Goal: Contribute content: Add original content to the website for others to see

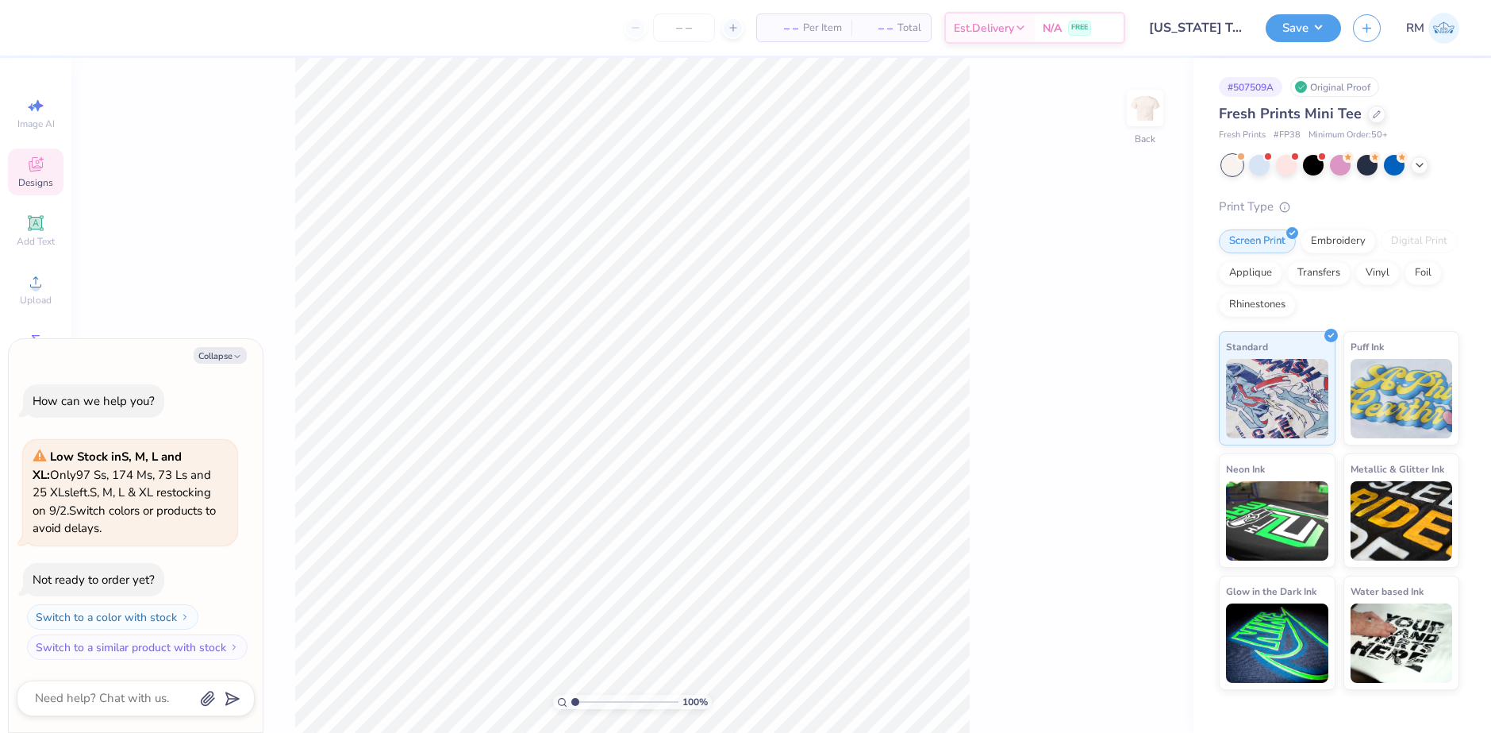
click at [41, 184] on span "Designs" at bounding box center [35, 182] width 35 height 13
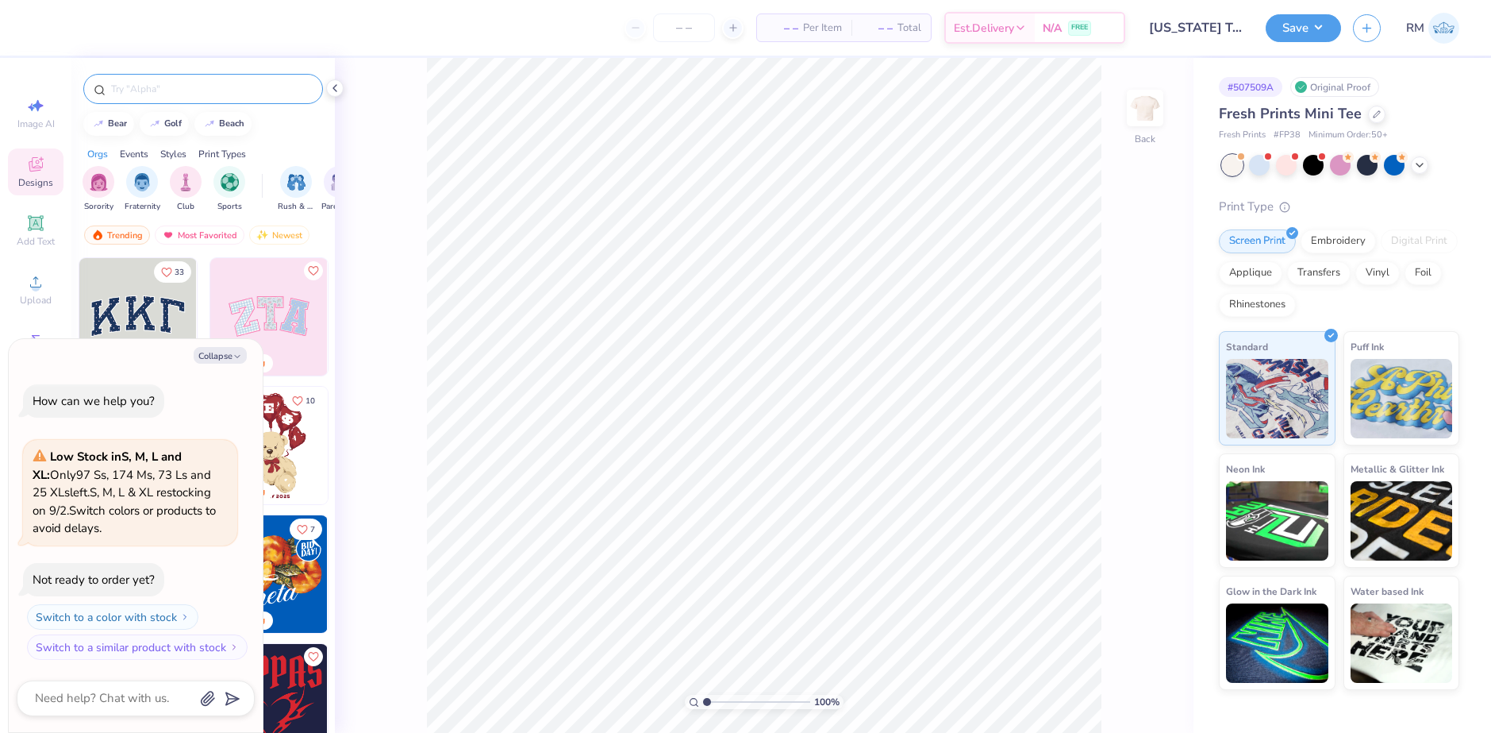
click at [168, 90] on input "text" at bounding box center [211, 89] width 203 height 16
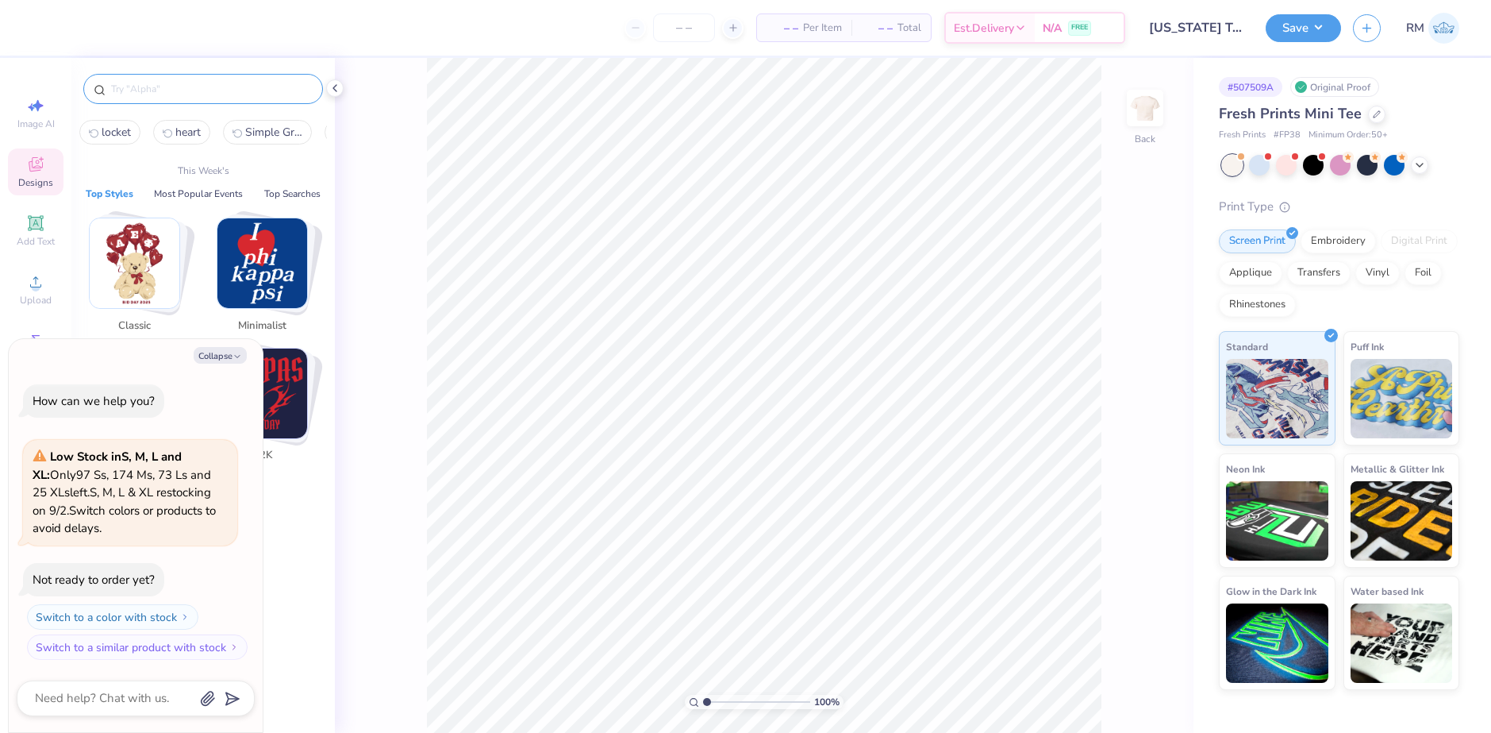
type textarea "x"
paste input "Cute Retro Vintage Teddy Bear Coffee Cup Latte Script Text Philanthropy Shirt"
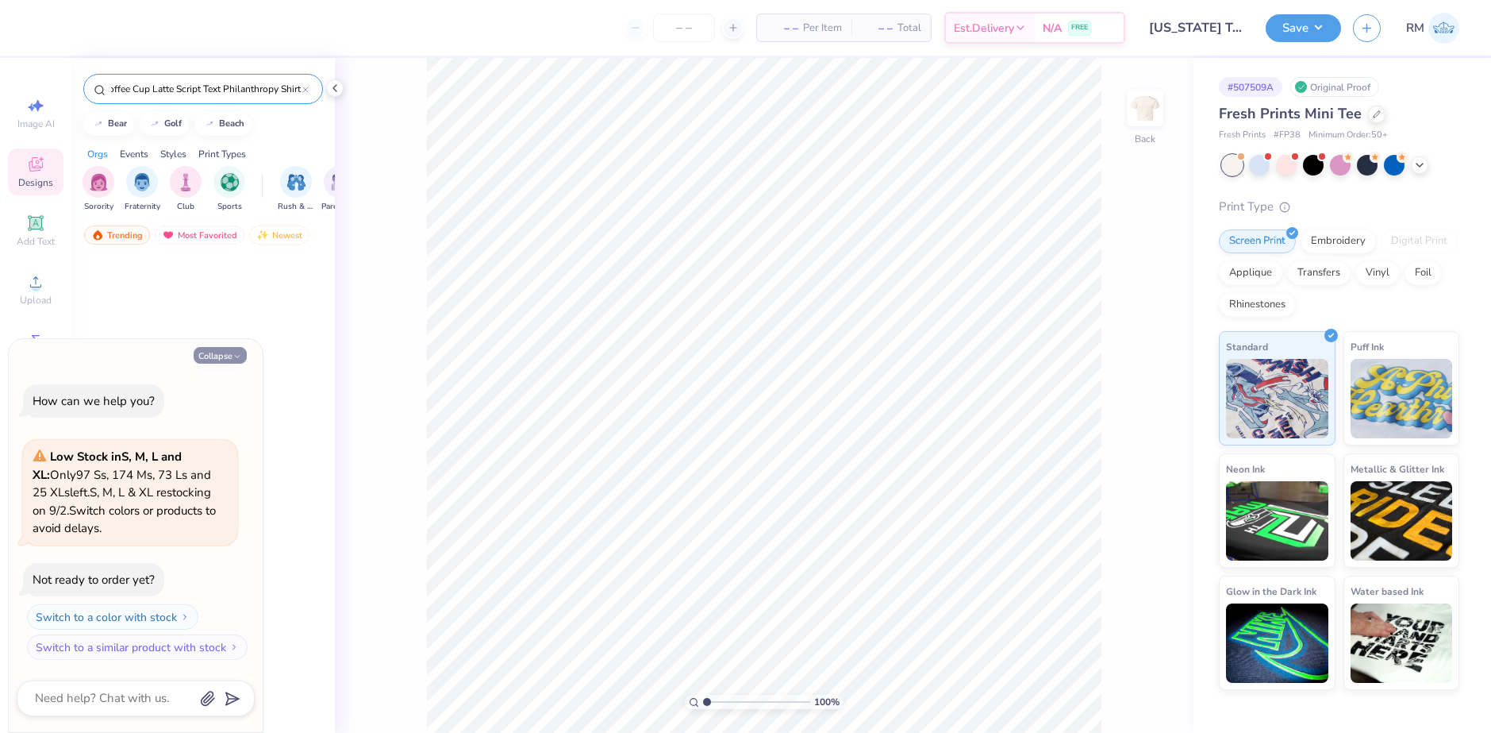
type input "Cute Retro Vintage Teddy Bear Coffee Cup Latte Script Text Philanthropy Shirt"
click at [218, 350] on button "Collapse" at bounding box center [220, 355] width 53 height 17
type textarea "x"
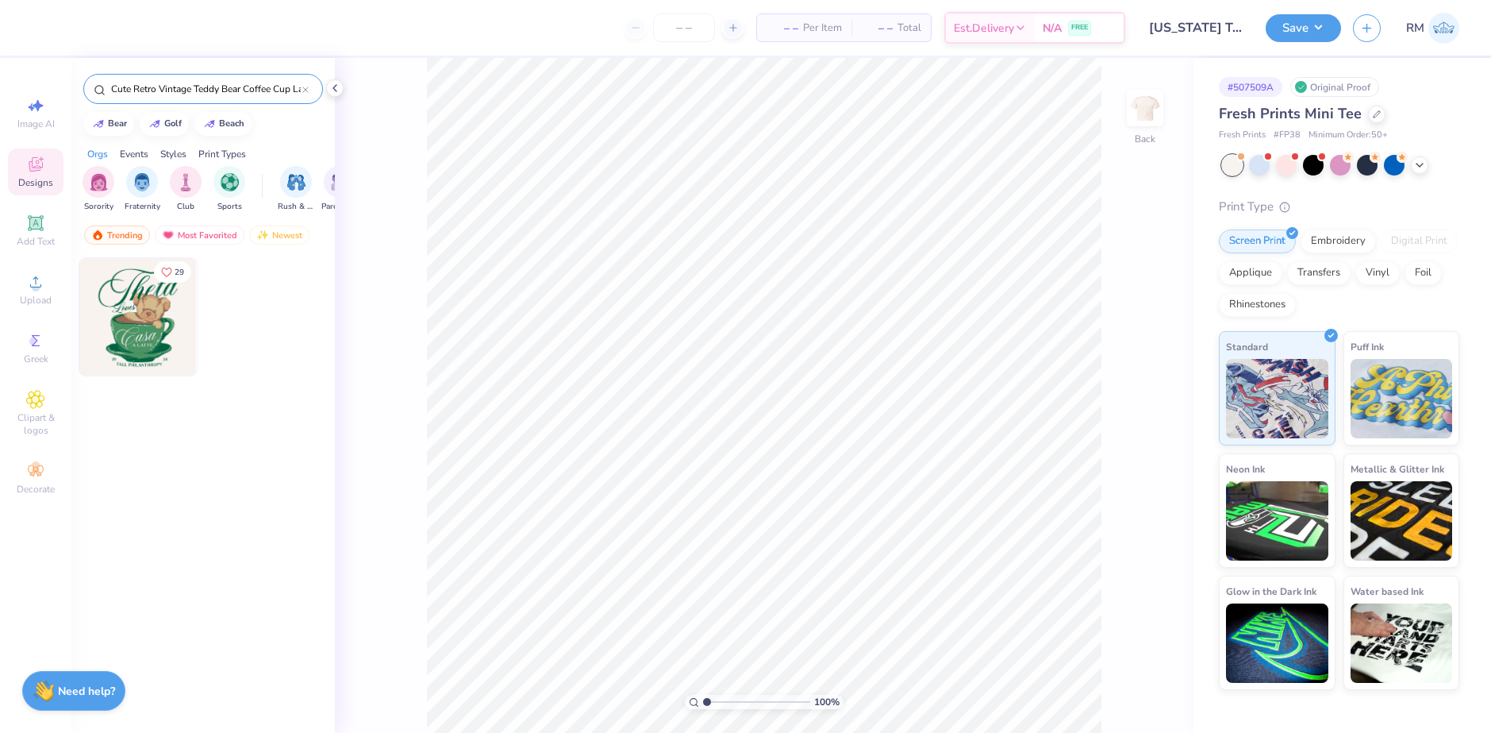
click at [130, 314] on img at bounding box center [137, 316] width 117 height 117
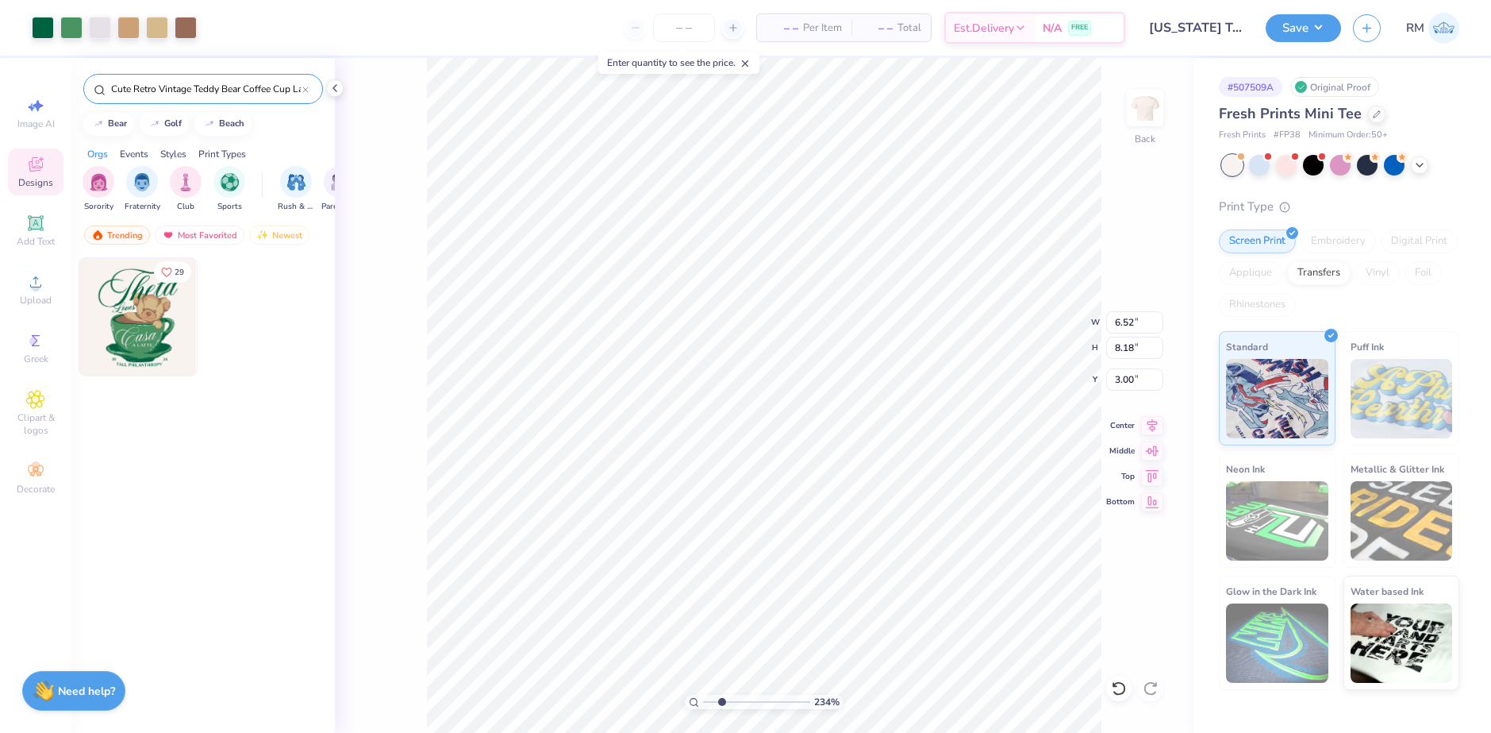
drag, startPoint x: 709, startPoint y: 698, endPoint x: 722, endPoint y: 705, distance: 14.2
type input "2.34"
click at [722, 705] on input "range" at bounding box center [756, 702] width 107 height 14
type input "3.28"
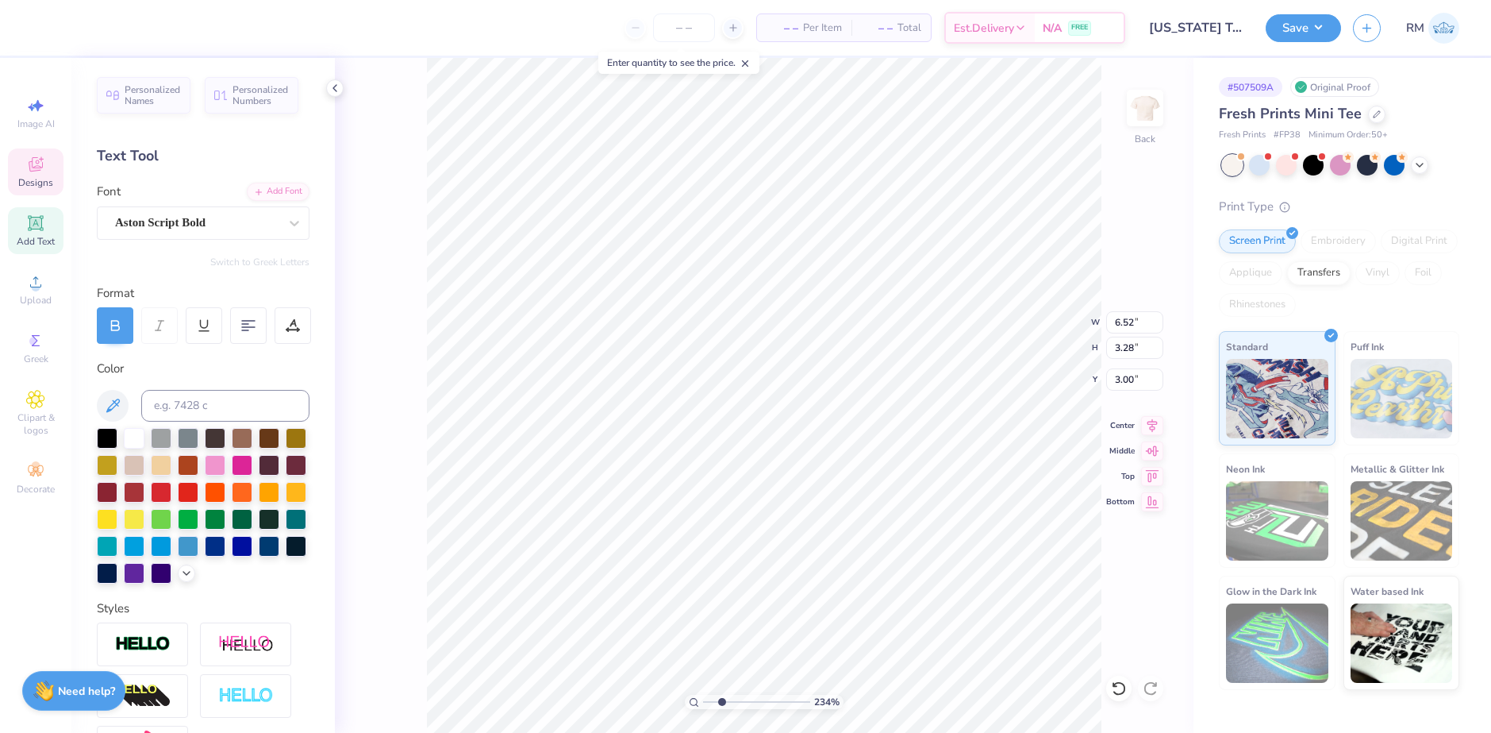
scroll to position [13, 2]
type textarea "Kappa"
type input "2.31"
type input "1.91"
type input "0.89"
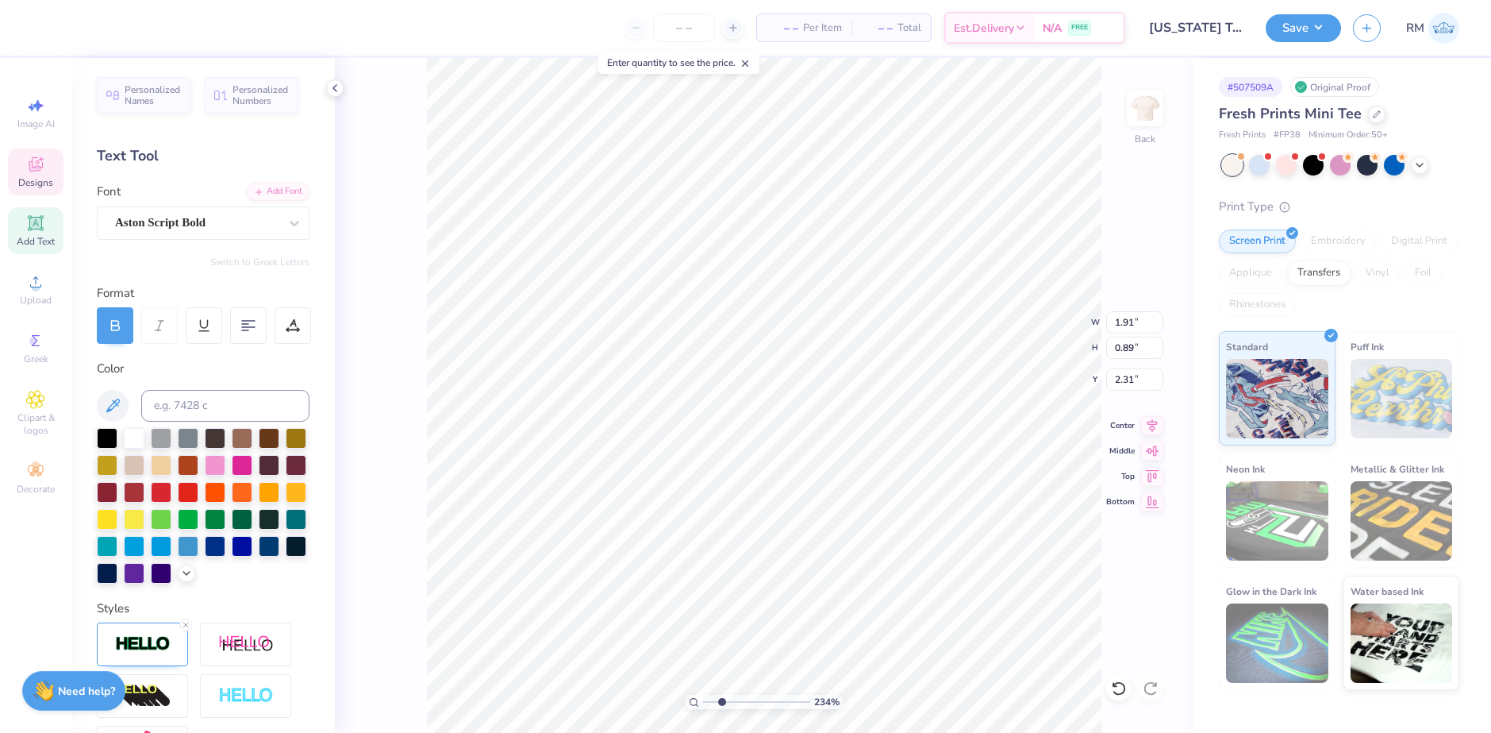
type input "5.89"
type input "2.23"
type input "1.05"
type input "5.67"
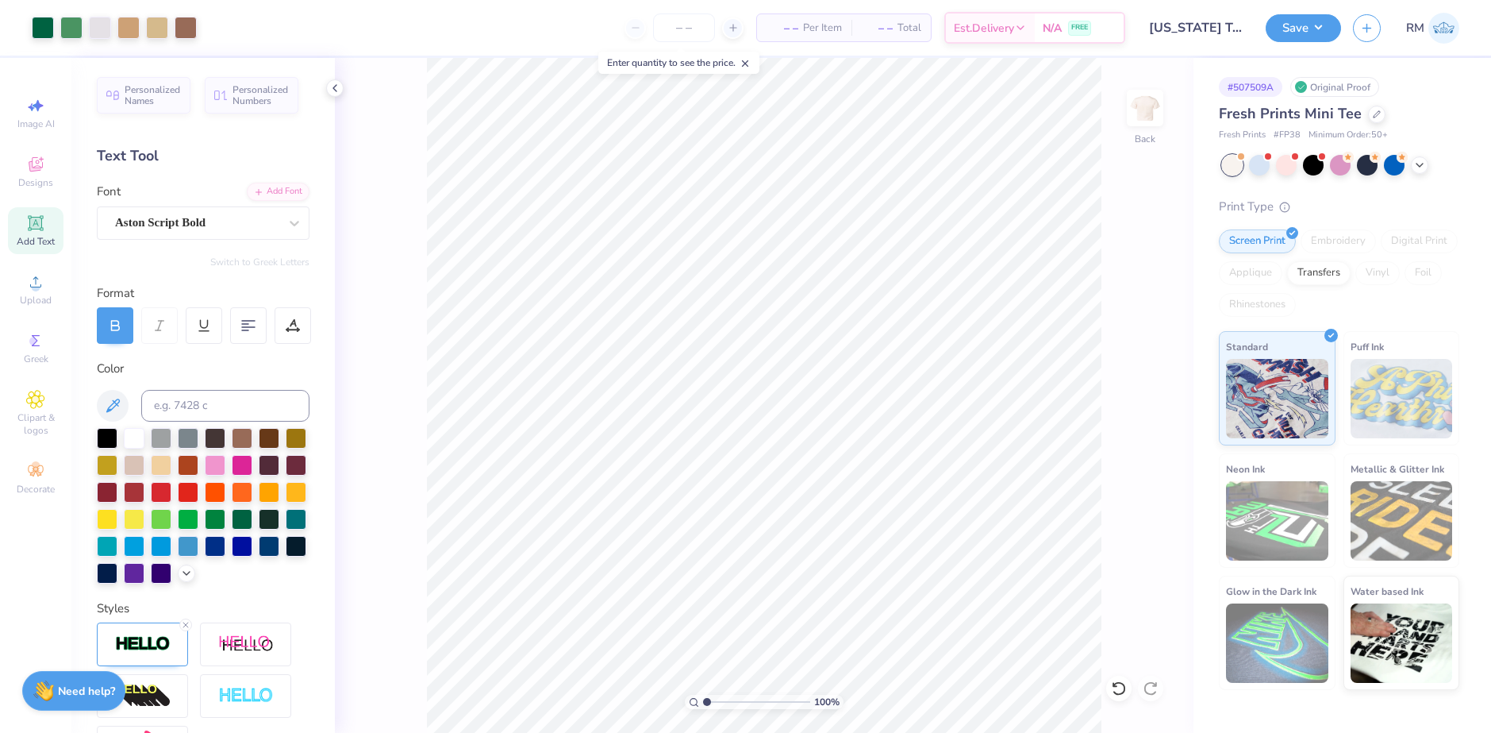
drag, startPoint x: 720, startPoint y: 698, endPoint x: 702, endPoint y: 697, distance: 17.5
type input "1"
click at [703, 697] on input "range" at bounding box center [756, 702] width 107 height 14
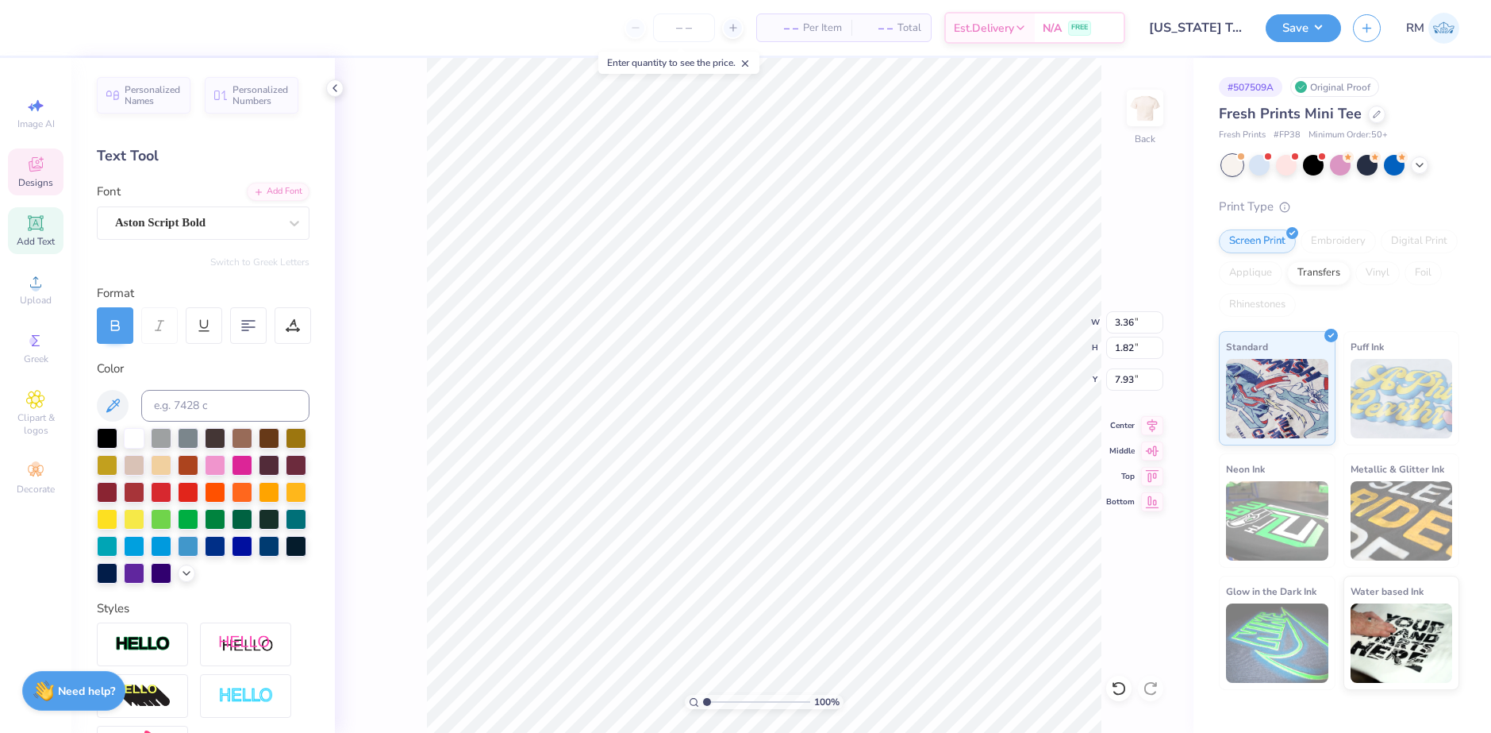
scroll to position [13, 2]
type textarea "Nami"
type input "0.34"
type input "0.22"
type input "10.47"
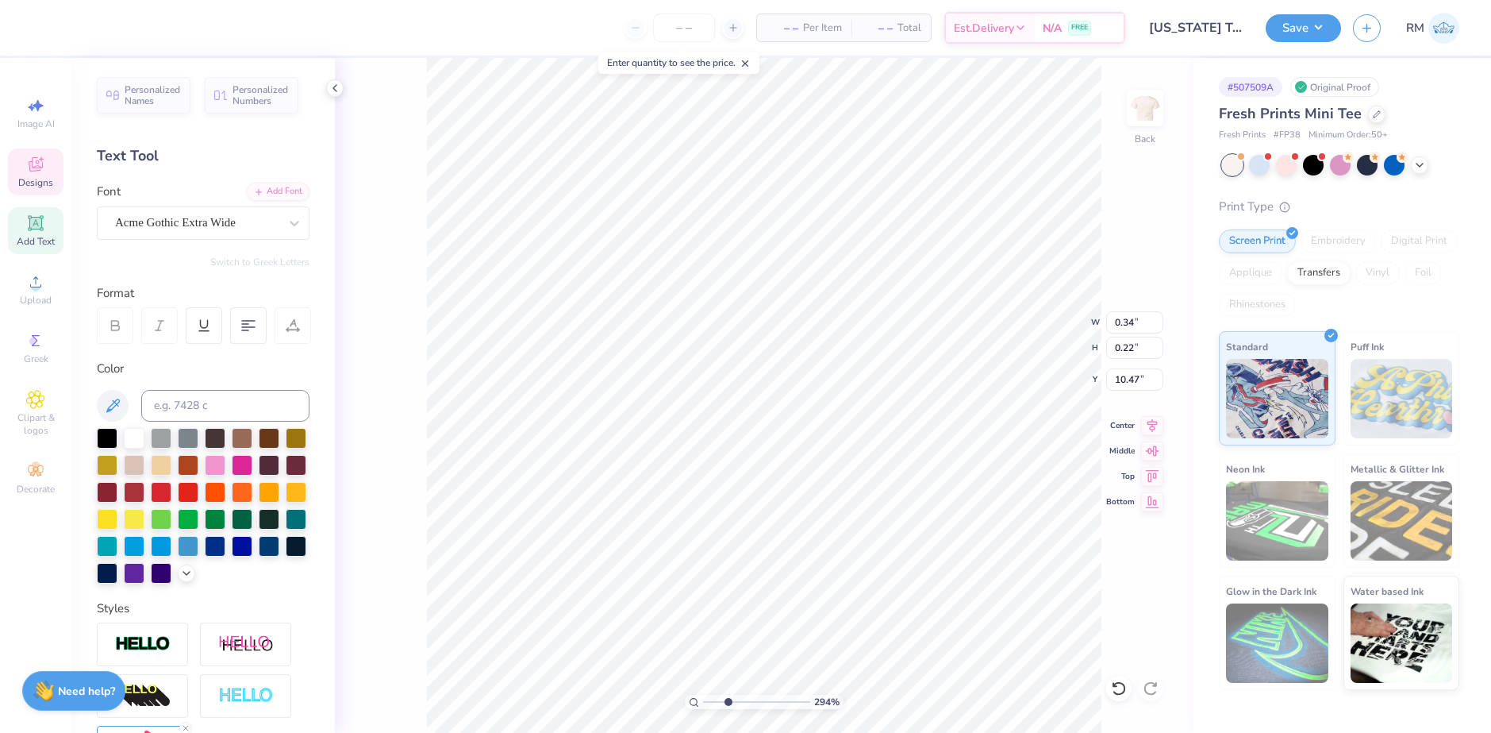
drag, startPoint x: 711, startPoint y: 705, endPoint x: 730, endPoint y: 703, distance: 19.1
type input "3.09"
click at [729, 705] on input "range" at bounding box center [756, 702] width 107 height 14
type textarea "25"
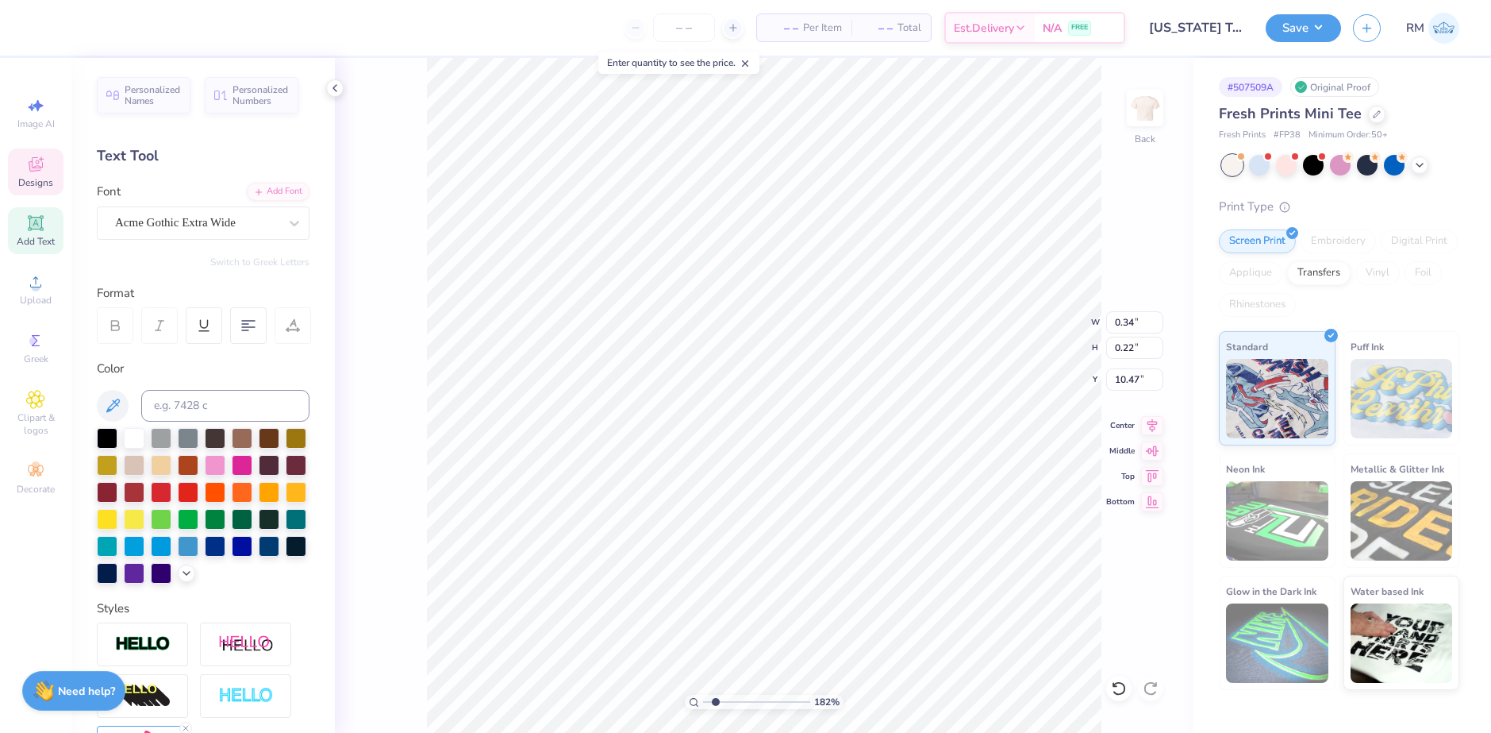
drag, startPoint x: 729, startPoint y: 707, endPoint x: 716, endPoint y: 702, distance: 13.6
type input "1.82"
click at [716, 702] on input "range" at bounding box center [756, 702] width 107 height 14
type input "4.09"
type input "1.80"
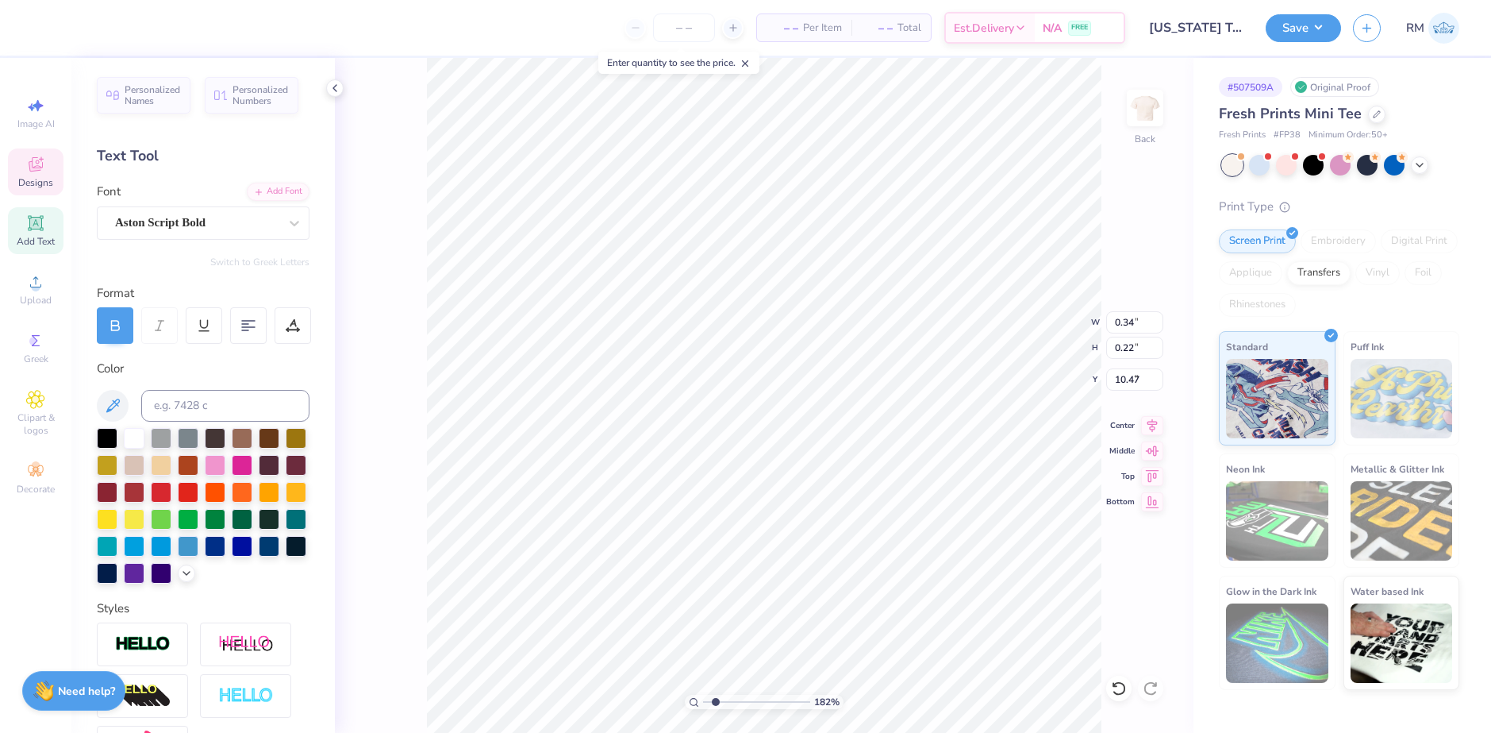
type input "7.98"
type input "3.38"
type input "1.49"
type input "7.92"
type input "3.01"
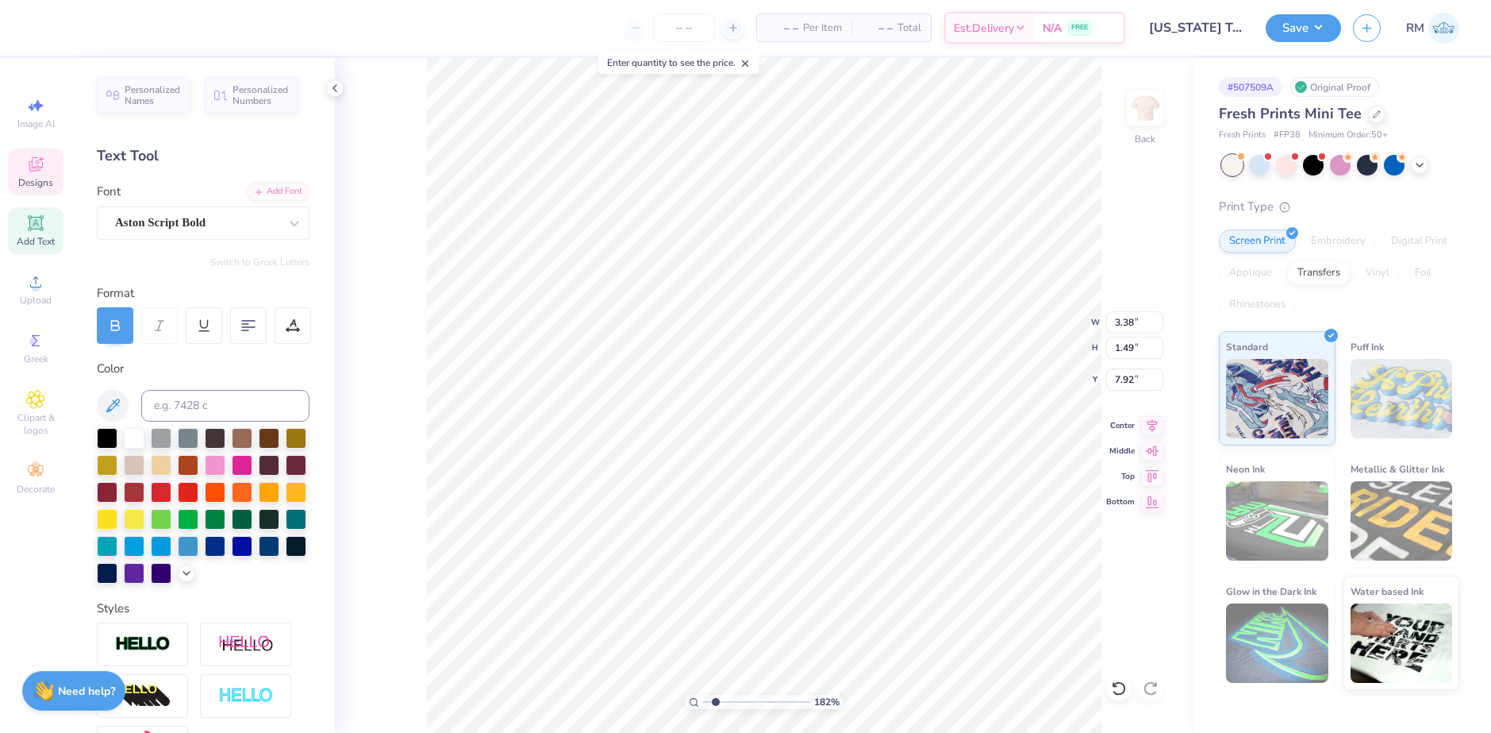
type input "1.32"
type input "8.00"
click at [1150, 421] on icon at bounding box center [1152, 423] width 22 height 19
type input "3.01"
type input "1.32"
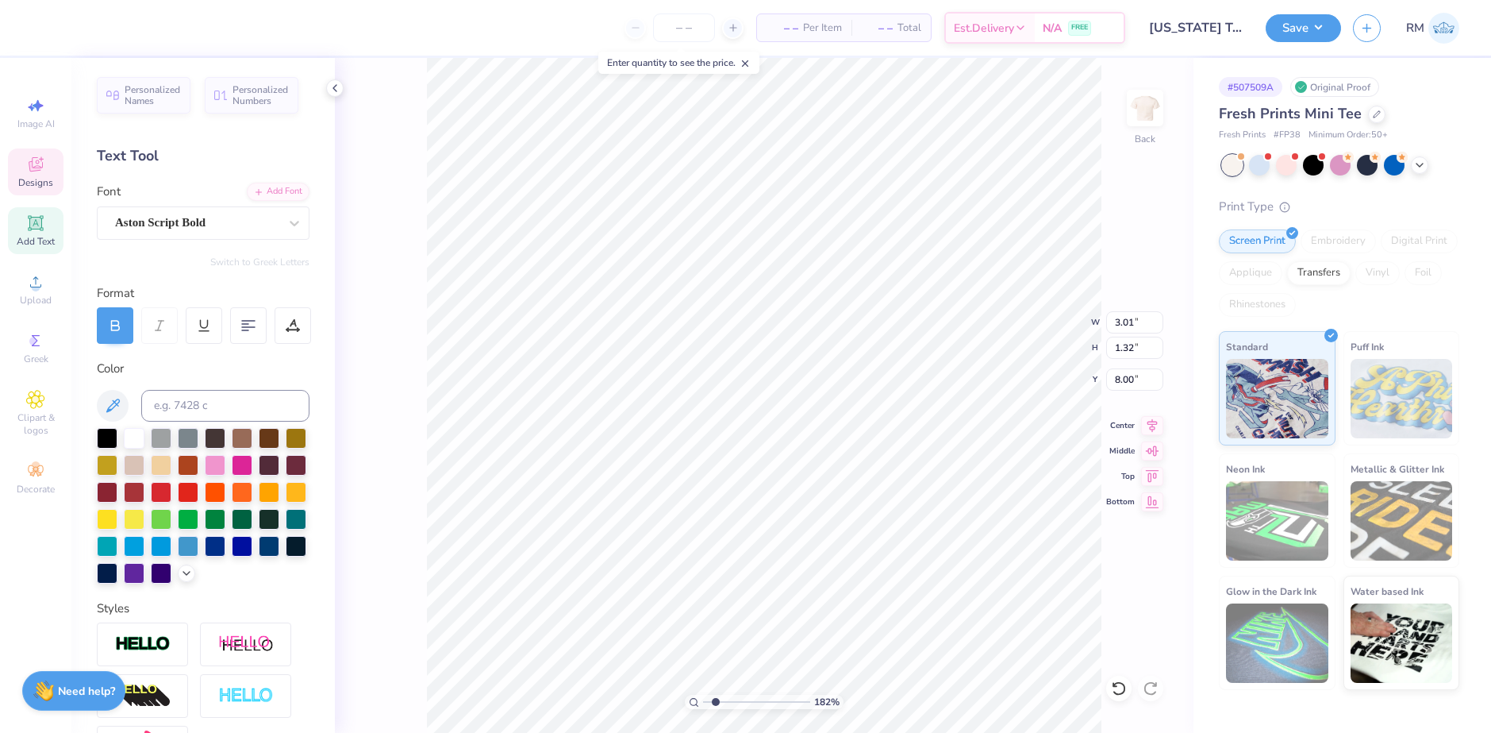
type input "8.00"
type input "3.09"
type input "1.36"
click at [1150, 451] on icon at bounding box center [1152, 448] width 13 height 10
click at [1149, 422] on icon at bounding box center [1152, 423] width 22 height 19
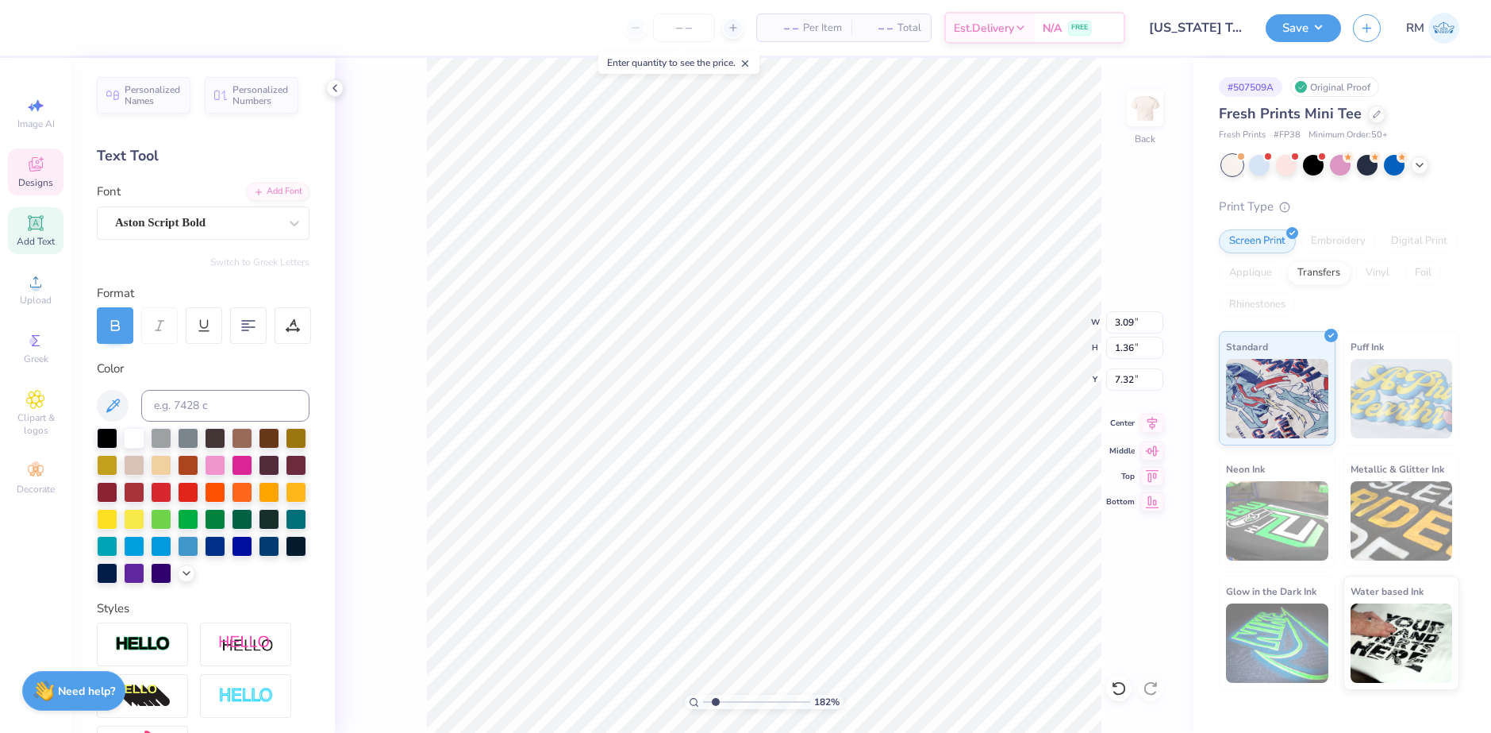
type input "8.00"
drag, startPoint x: 720, startPoint y: 702, endPoint x: 710, endPoint y: 696, distance: 11.0
click at [710, 696] on input "range" at bounding box center [756, 702] width 107 height 14
drag, startPoint x: 710, startPoint y: 698, endPoint x: 696, endPoint y: 698, distance: 14.3
type input "1"
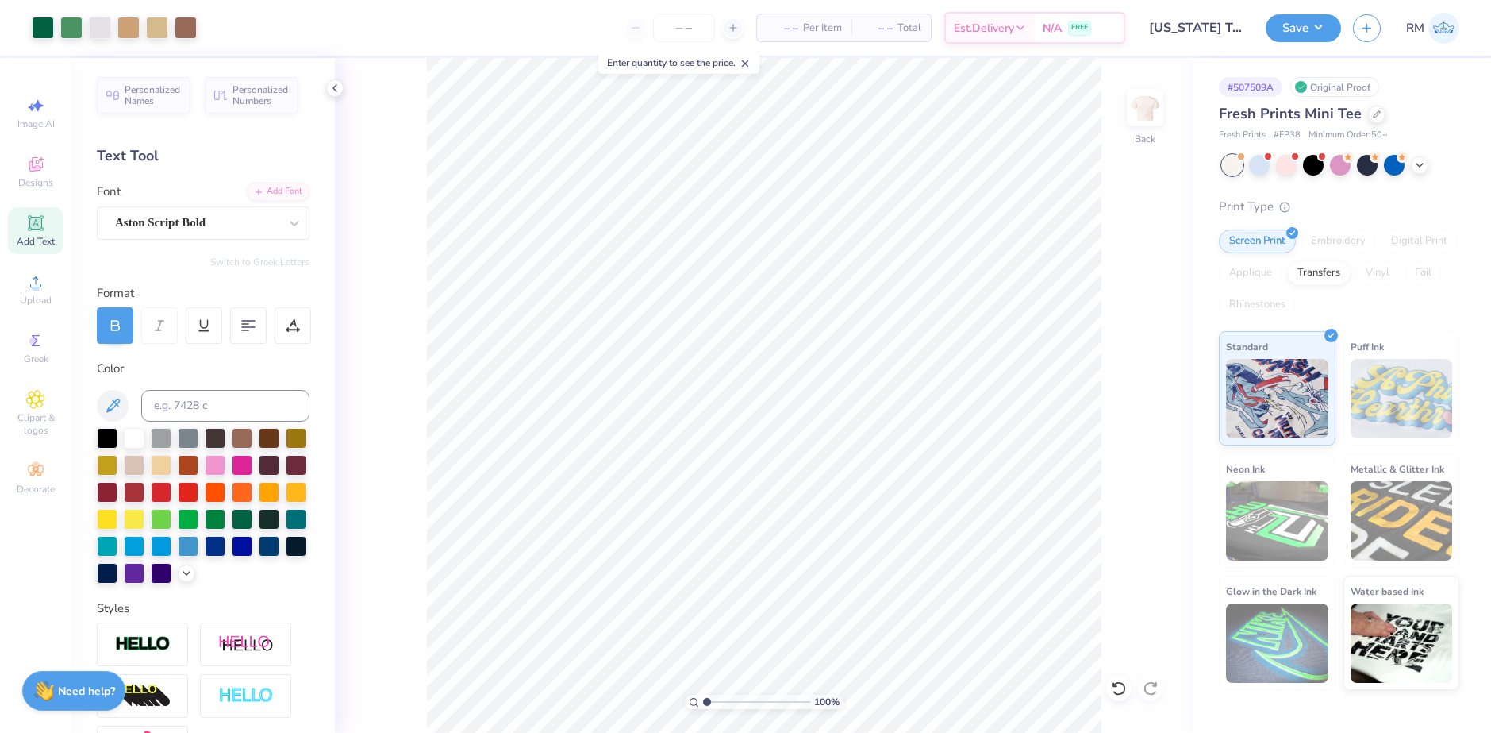
click at [703, 698] on input "range" at bounding box center [756, 702] width 107 height 14
click at [822, 559] on li "Group" at bounding box center [837, 558] width 125 height 31
click at [1126, 381] on input "2.31" at bounding box center [1134, 379] width 57 height 22
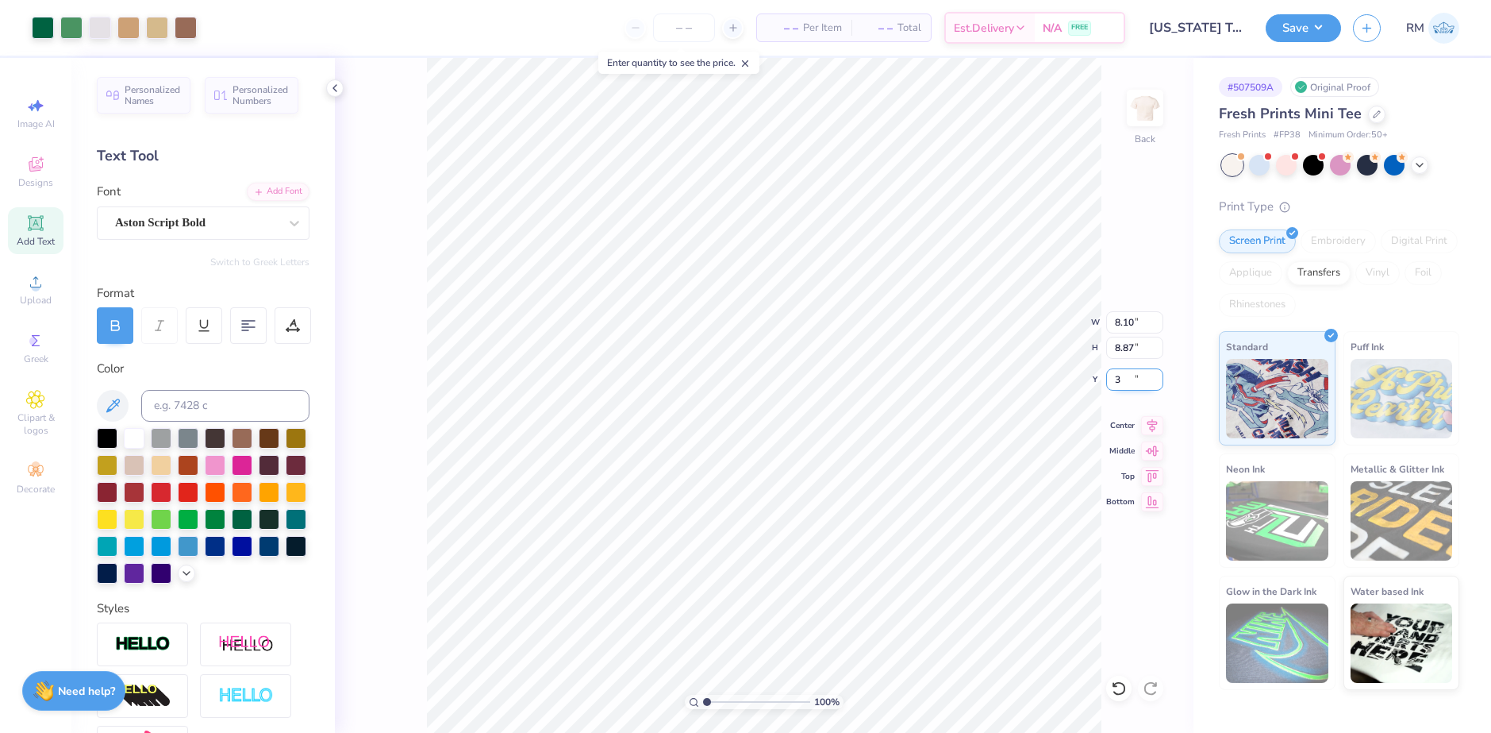
type input "3.00"
click at [1124, 340] on input "8.87" at bounding box center [1134, 348] width 57 height 22
type input "8.5"
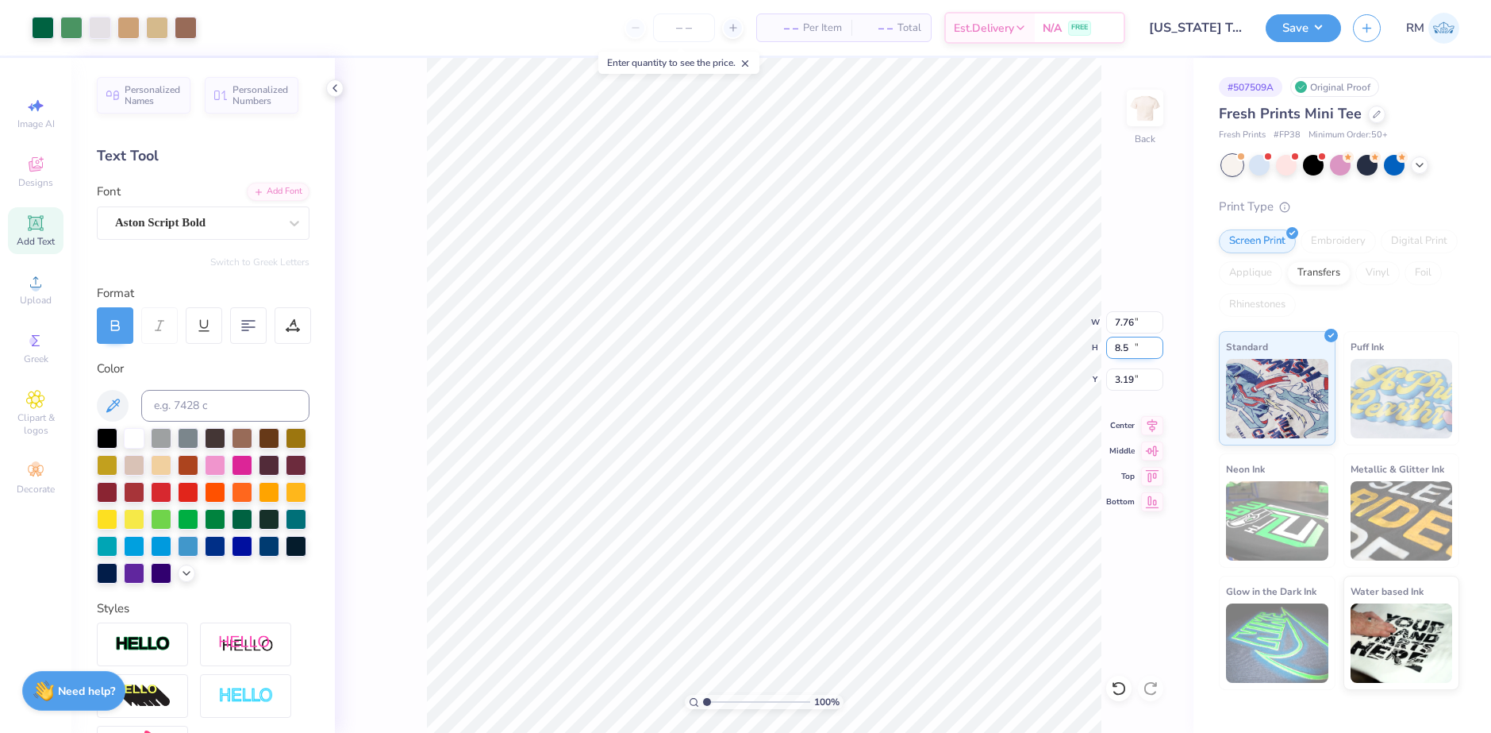
type input "7.76"
type input "8.50"
click at [1125, 380] on input "3.19" at bounding box center [1134, 379] width 57 height 22
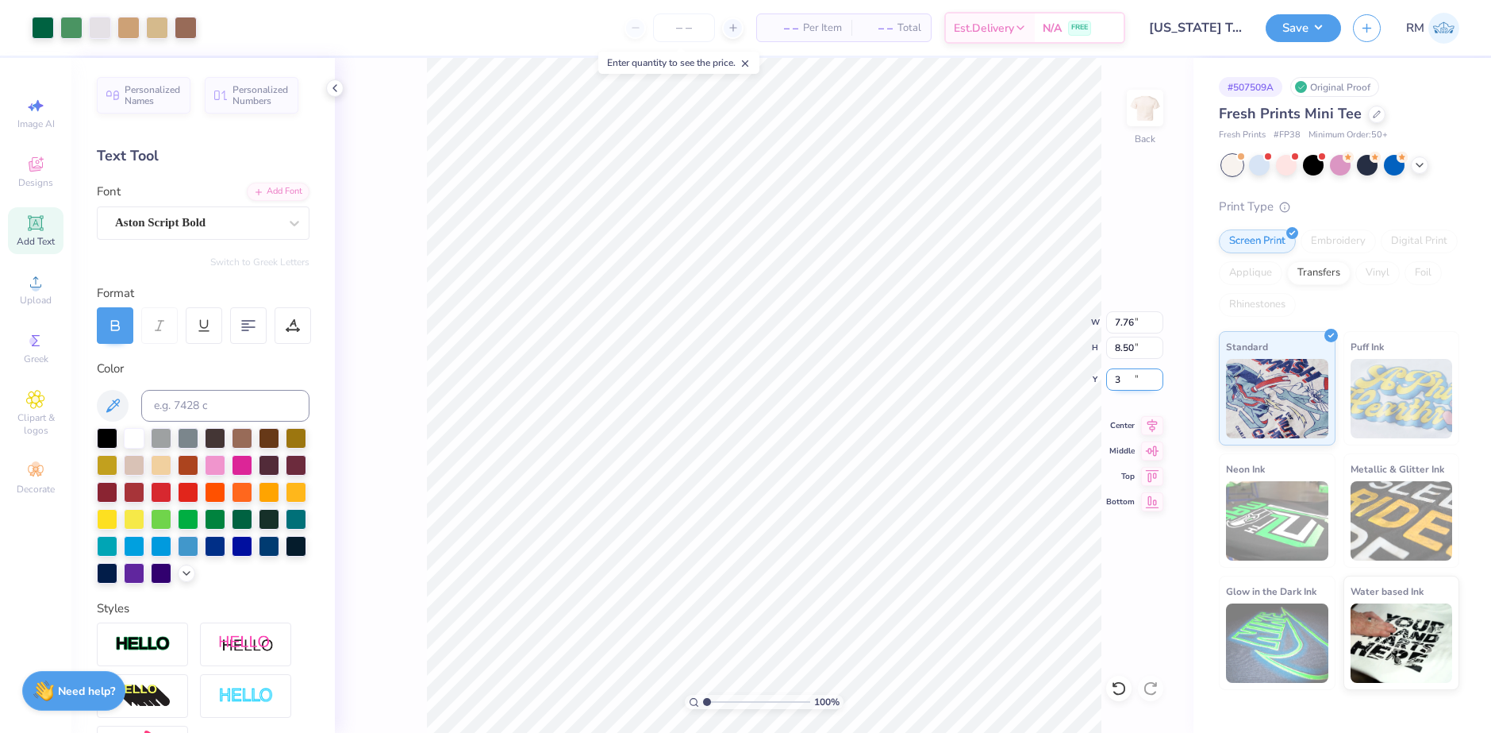
type input "3.00"
click at [1151, 418] on icon at bounding box center [1152, 423] width 22 height 19
click at [203, 225] on div "Aston Script Bold" at bounding box center [197, 222] width 167 height 25
click at [280, 214] on div at bounding box center [294, 223] width 29 height 29
click at [230, 226] on div "Aston Script Bold" at bounding box center [197, 222] width 167 height 25
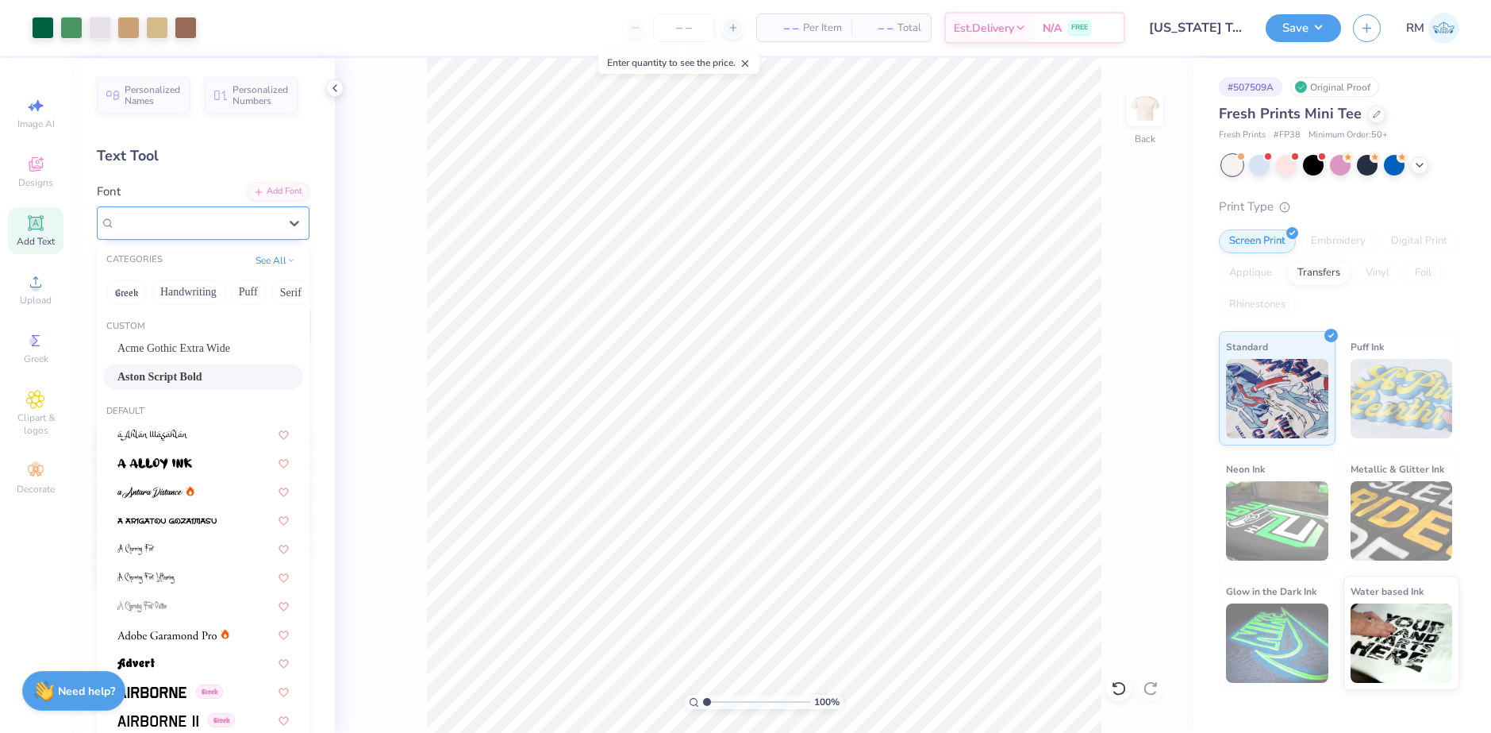
drag, startPoint x: 216, startPoint y: 375, endPoint x: 171, endPoint y: 221, distance: 160.5
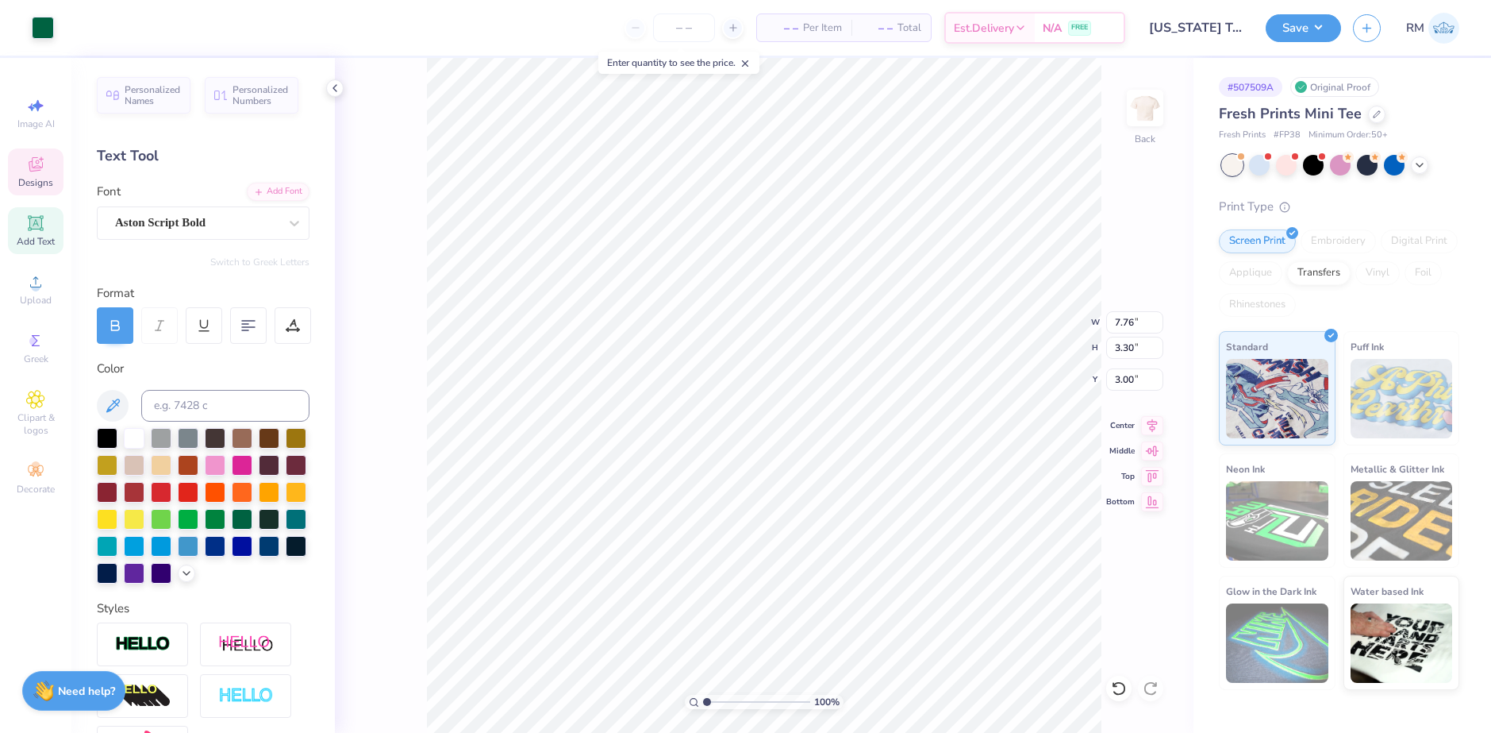
type input "3.30"
click at [1118, 698] on div at bounding box center [1118, 687] width 25 height 25
type input "3.42"
click at [1110, 687] on div at bounding box center [1118, 687] width 25 height 25
